Goal: Task Accomplishment & Management: Manage account settings

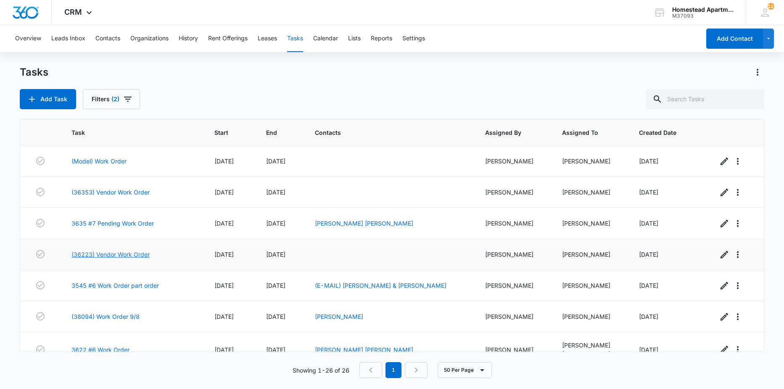
click at [122, 256] on link "(36223) Vendor Work Order" at bounding box center [110, 254] width 78 height 9
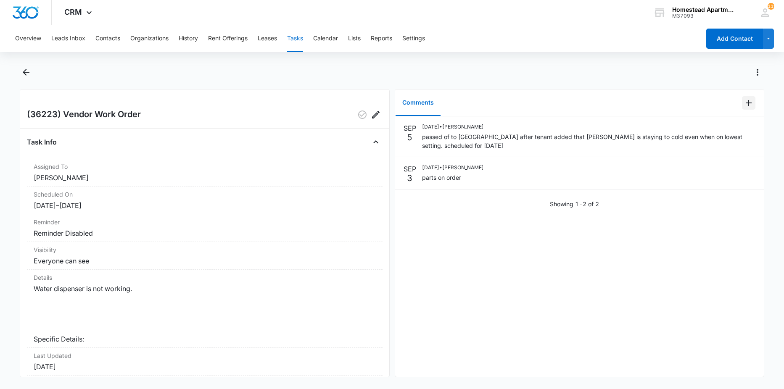
click at [748, 106] on button "Add Comment" at bounding box center [748, 102] width 13 height 13
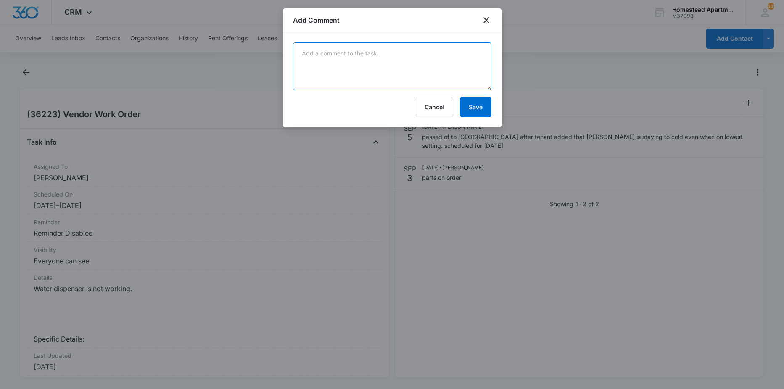
click at [417, 77] on textarea at bounding box center [392, 66] width 198 height 48
type textarea "new water pump and ice maker needed"
click at [477, 111] on button "Save" at bounding box center [476, 107] width 32 height 20
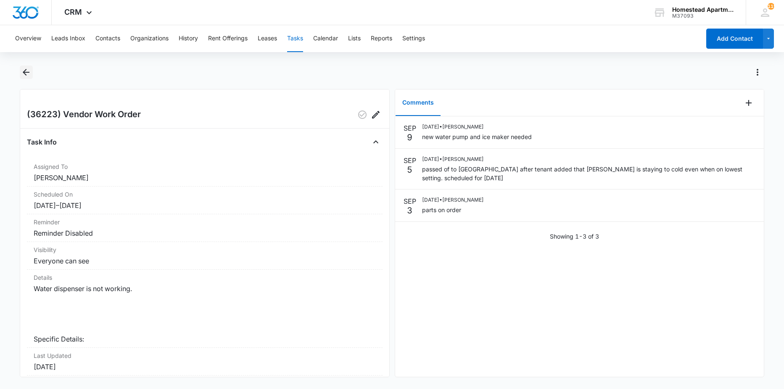
click at [26, 73] on icon "Back" at bounding box center [26, 72] width 7 height 7
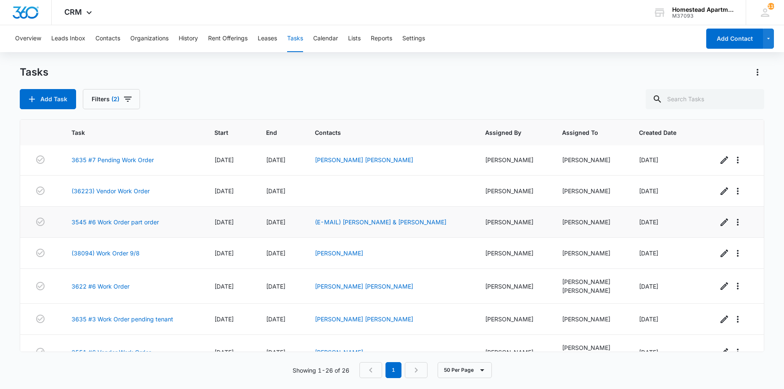
scroll to position [84, 0]
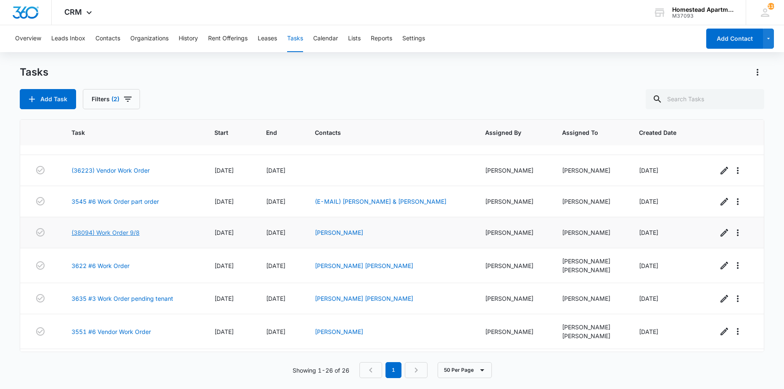
click at [129, 234] on link "(38094) Work Order 9/8" at bounding box center [105, 232] width 68 height 9
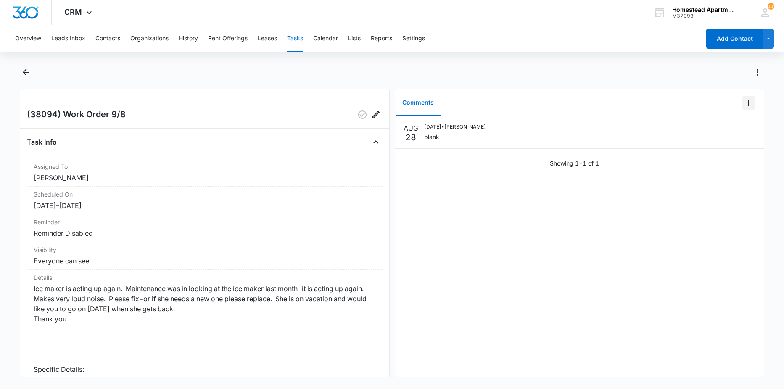
click at [745, 105] on icon "Add Comment" at bounding box center [749, 103] width 10 height 10
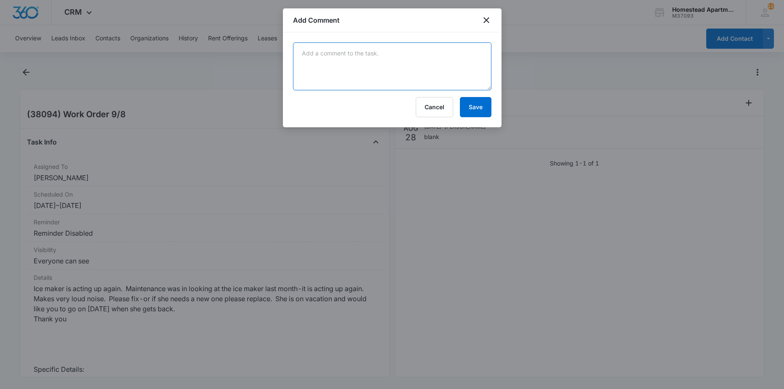
click at [368, 75] on textarea at bounding box center [392, 66] width 198 height 48
type textarea "new ice maker installed"
click at [471, 110] on button "Save" at bounding box center [476, 107] width 32 height 20
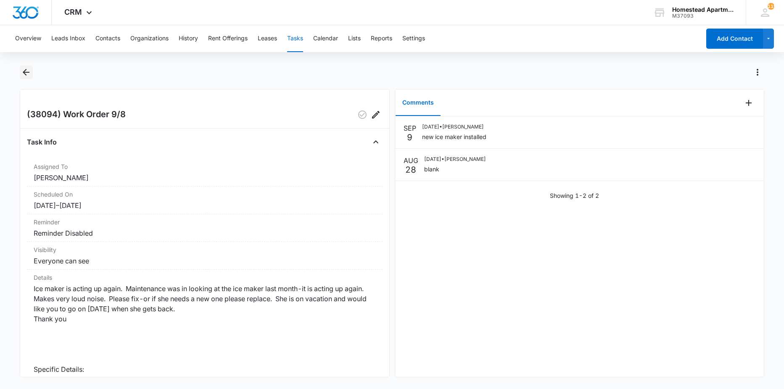
click at [23, 71] on icon "Back" at bounding box center [26, 72] width 10 height 10
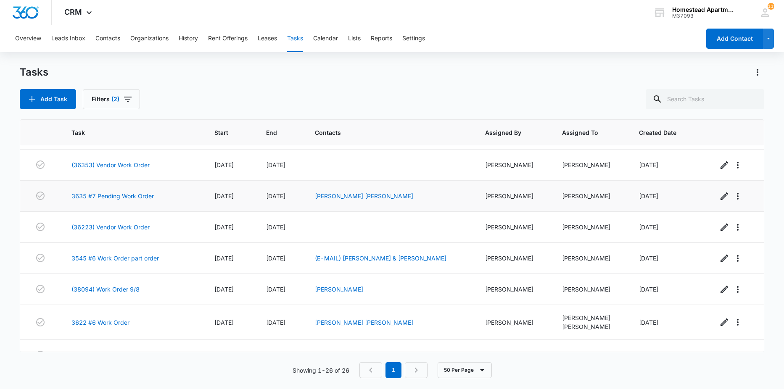
scroll to position [42, 0]
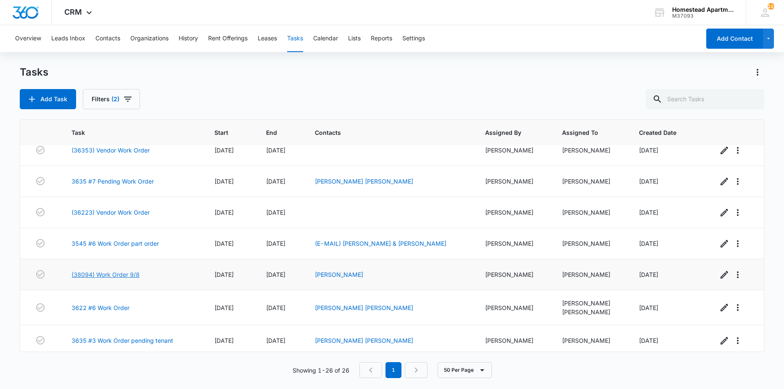
click at [116, 272] on link "(38094) Work Order 9/8" at bounding box center [105, 274] width 68 height 9
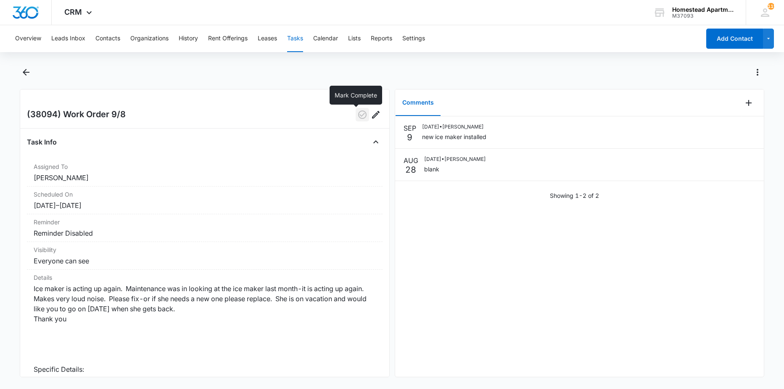
click at [357, 116] on icon "button" at bounding box center [362, 115] width 10 height 10
click at [25, 71] on icon "Back" at bounding box center [26, 72] width 7 height 7
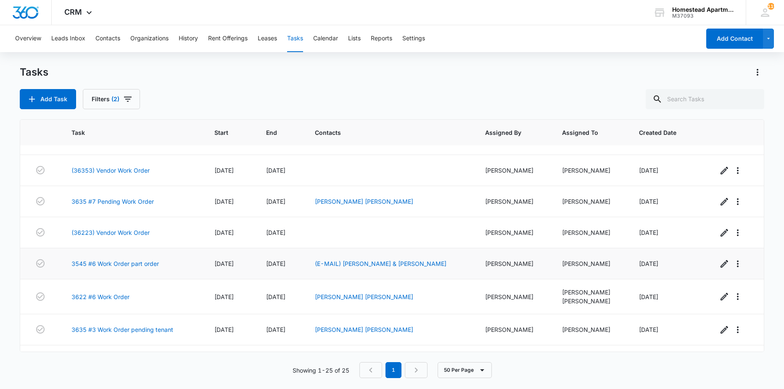
scroll to position [42, 0]
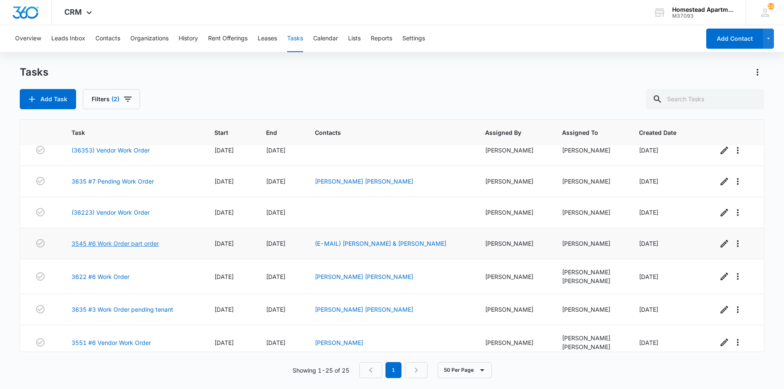
click at [119, 243] on link "3545 #6 Work Order part order" at bounding box center [114, 243] width 87 height 9
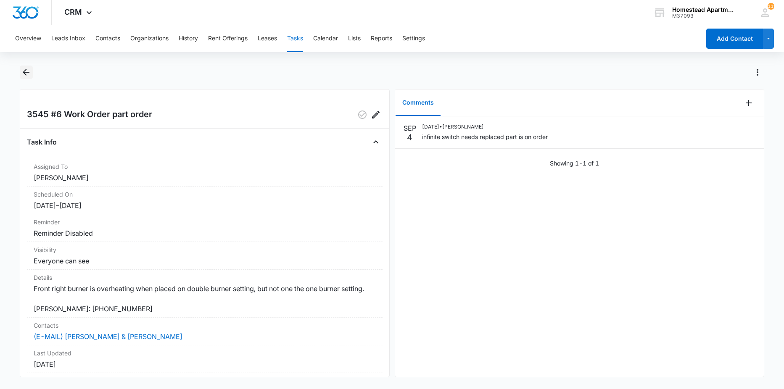
click at [25, 76] on icon "Back" at bounding box center [26, 72] width 10 height 10
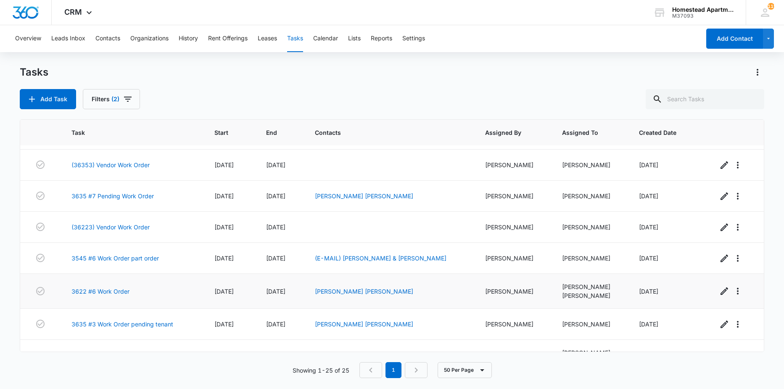
scroll to position [42, 0]
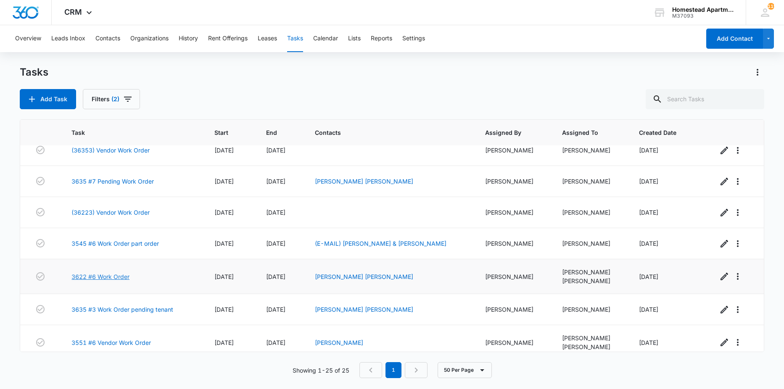
click at [117, 274] on link "3622 #6 Work Order" at bounding box center [100, 276] width 58 height 9
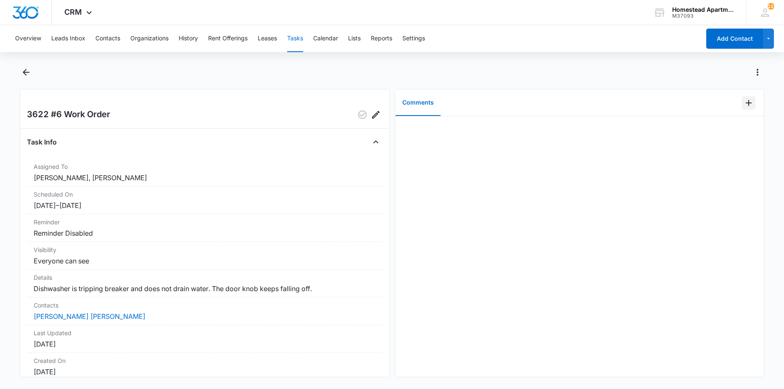
click at [744, 100] on icon "Add Comment" at bounding box center [749, 103] width 10 height 10
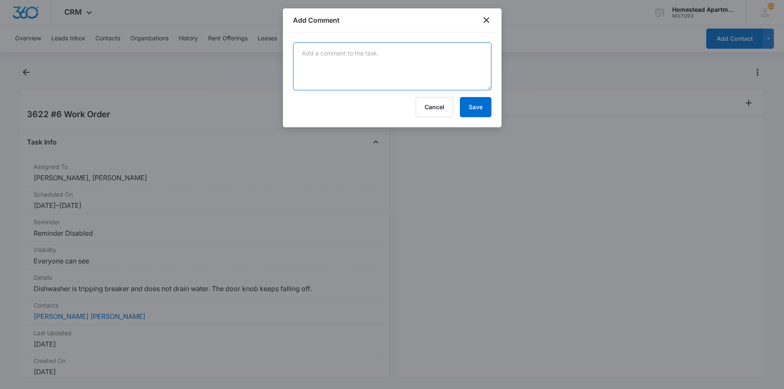
click at [440, 50] on textarea at bounding box center [392, 66] width 198 height 48
type textarea "loose wire on dishwasher tested it and it did not trip the breaker. new front d…"
click at [482, 103] on button "Save" at bounding box center [476, 107] width 32 height 20
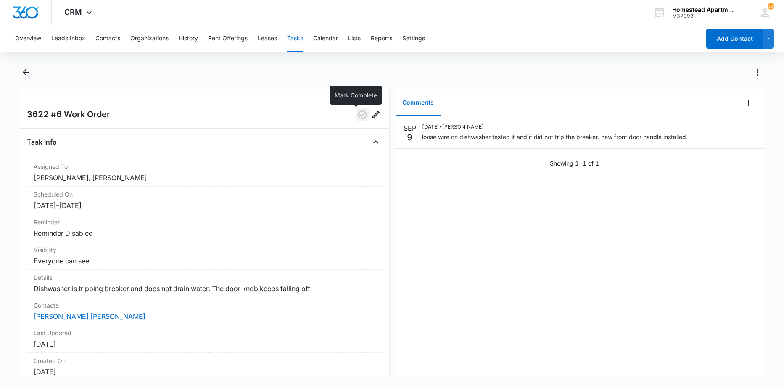
click at [357, 116] on icon "button" at bounding box center [362, 115] width 10 height 10
click at [23, 73] on icon "Back" at bounding box center [26, 72] width 10 height 10
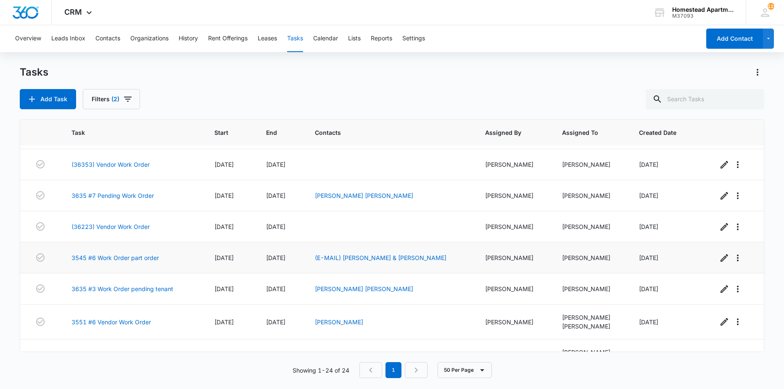
scroll to position [42, 0]
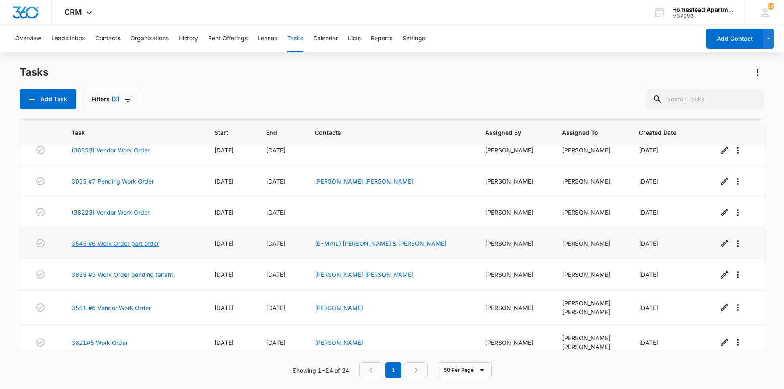
click at [120, 244] on link "3545 #6 Work Order part order" at bounding box center [114, 243] width 87 height 9
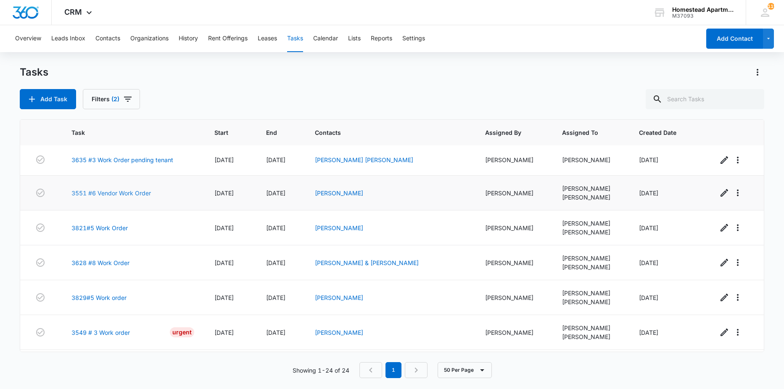
scroll to position [168, 0]
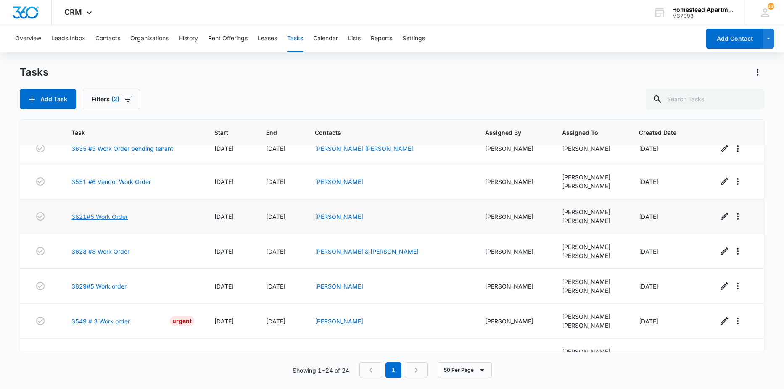
click at [114, 217] on link "3821#5 Work Order" at bounding box center [99, 216] width 56 height 9
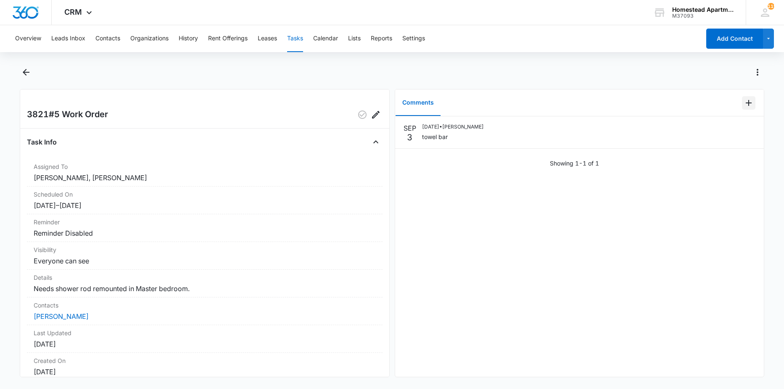
click at [744, 101] on icon "Add Comment" at bounding box center [749, 103] width 10 height 10
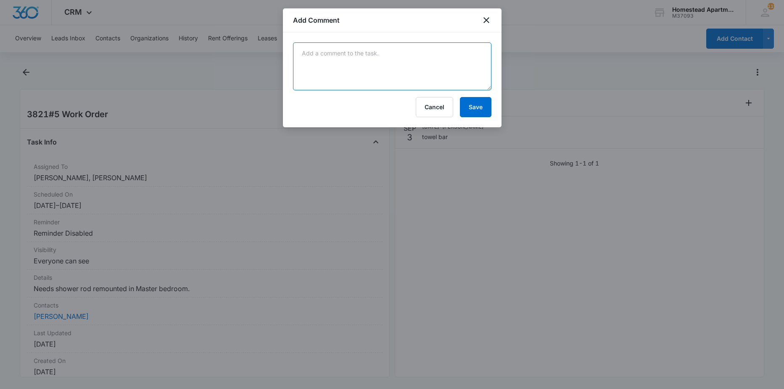
click at [406, 75] on textarea at bounding box center [392, 66] width 198 height 48
type textarea "towel bar hung back up"
click at [471, 108] on button "Save" at bounding box center [476, 107] width 32 height 20
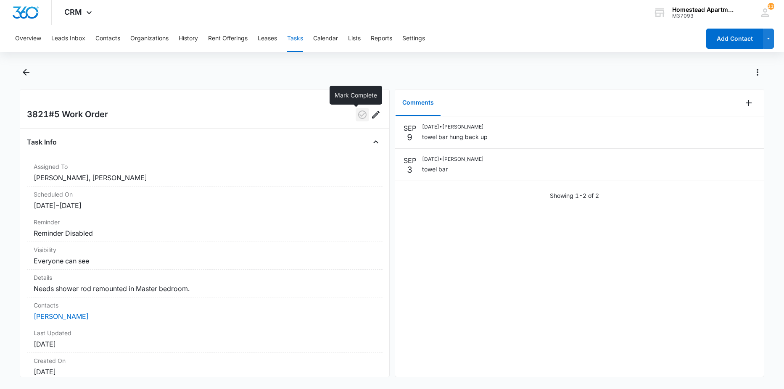
click at [359, 121] on button "button" at bounding box center [362, 114] width 13 height 13
click at [20, 74] on button "Back" at bounding box center [26, 72] width 13 height 13
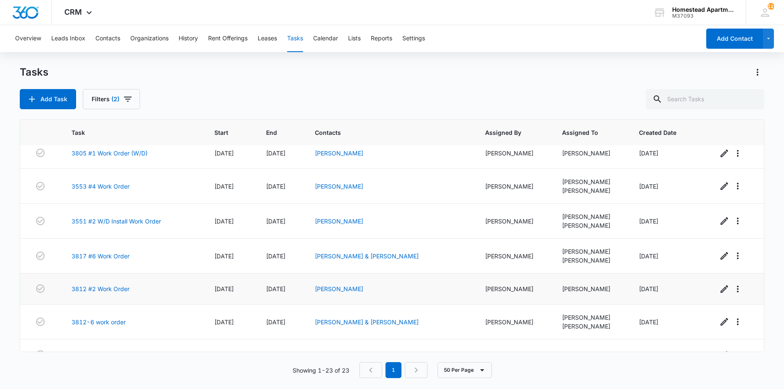
scroll to position [551, 0]
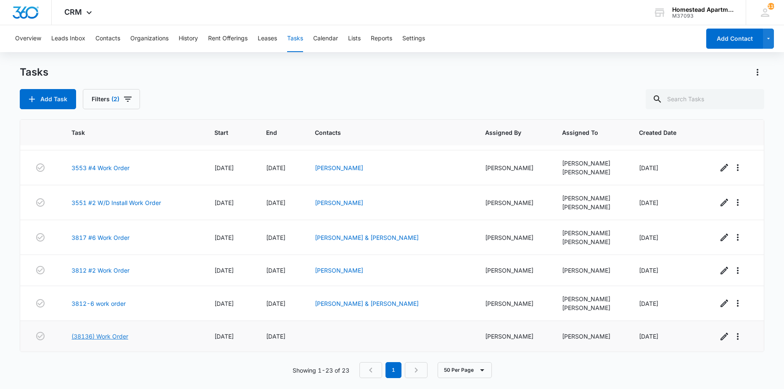
click at [116, 335] on link "(38136) Work Order" at bounding box center [99, 336] width 57 height 9
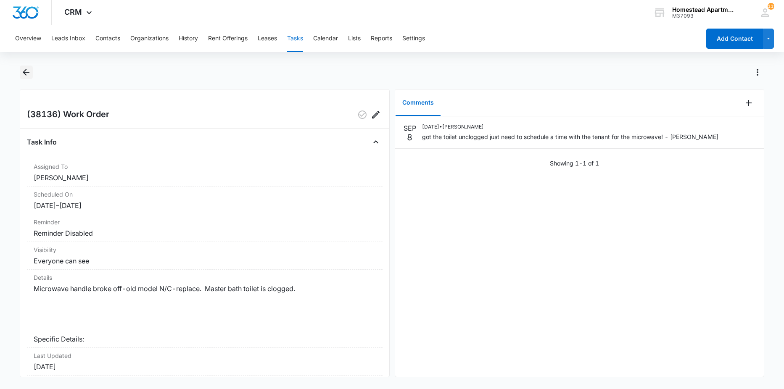
click at [29, 73] on icon "Back" at bounding box center [26, 72] width 7 height 7
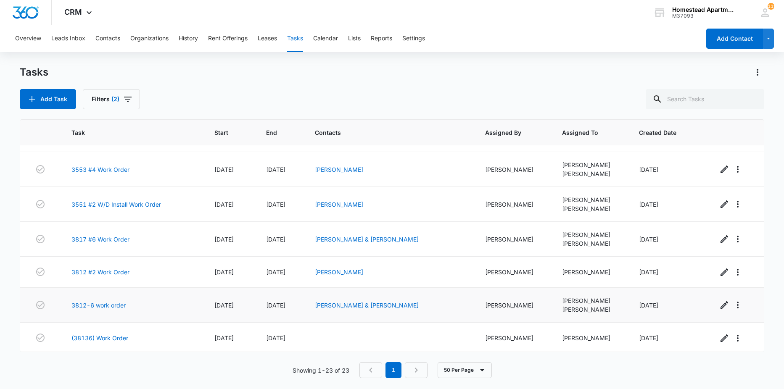
scroll to position [551, 0]
